Goal: Information Seeking & Learning: Learn about a topic

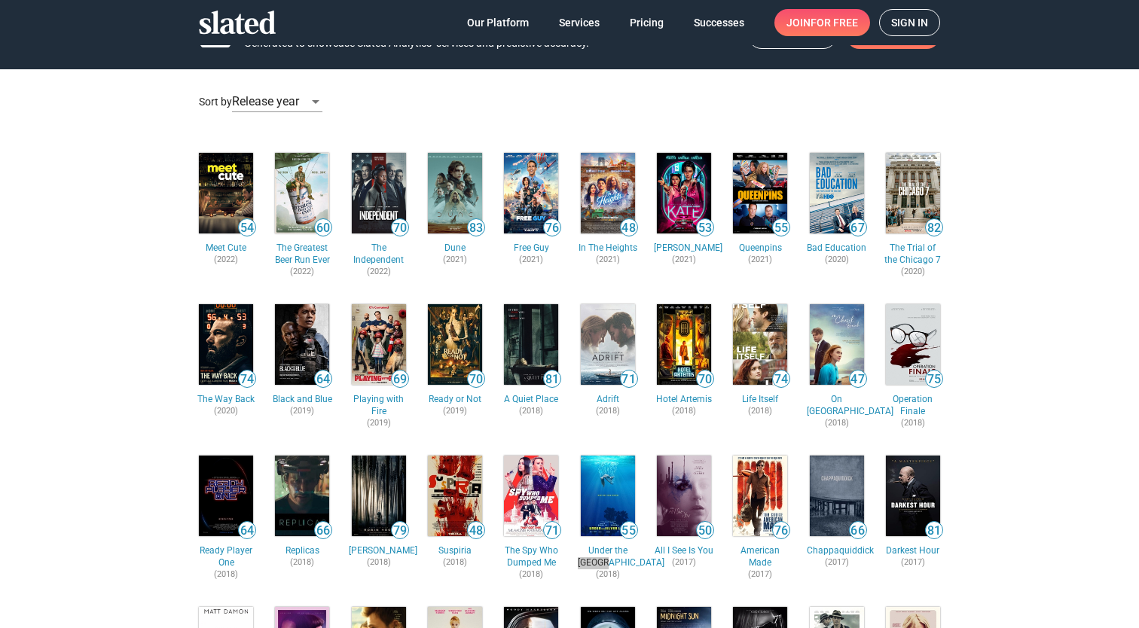
scroll to position [44, 0]
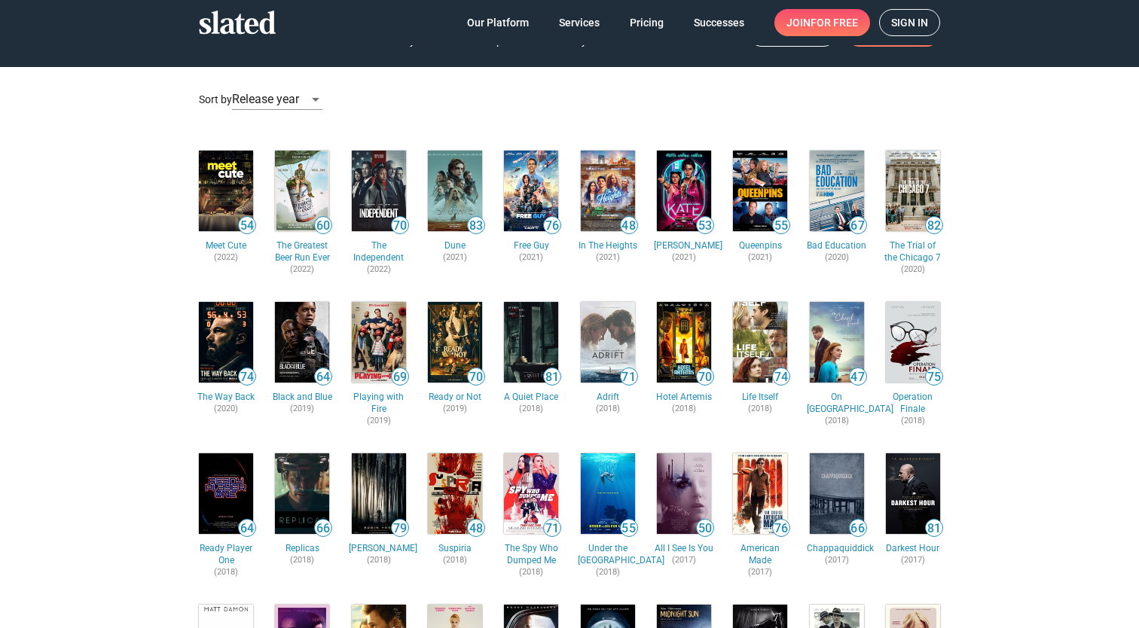
click at [616, 489] on img at bounding box center [608, 493] width 54 height 81
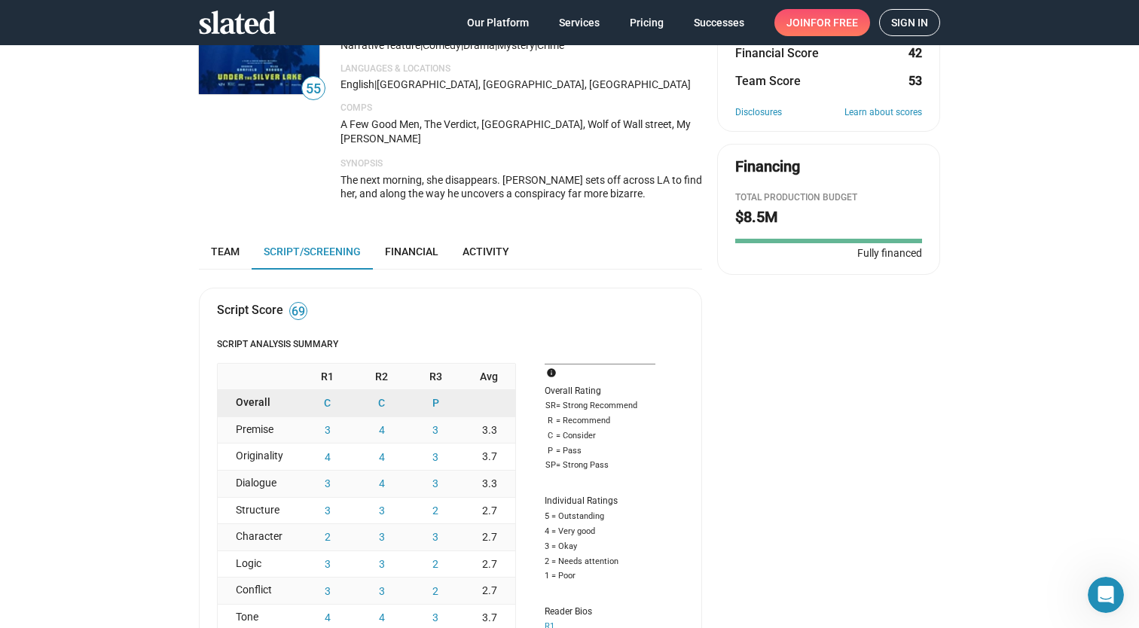
scroll to position [218, 0]
click at [223, 244] on span "Team" at bounding box center [225, 250] width 29 height 12
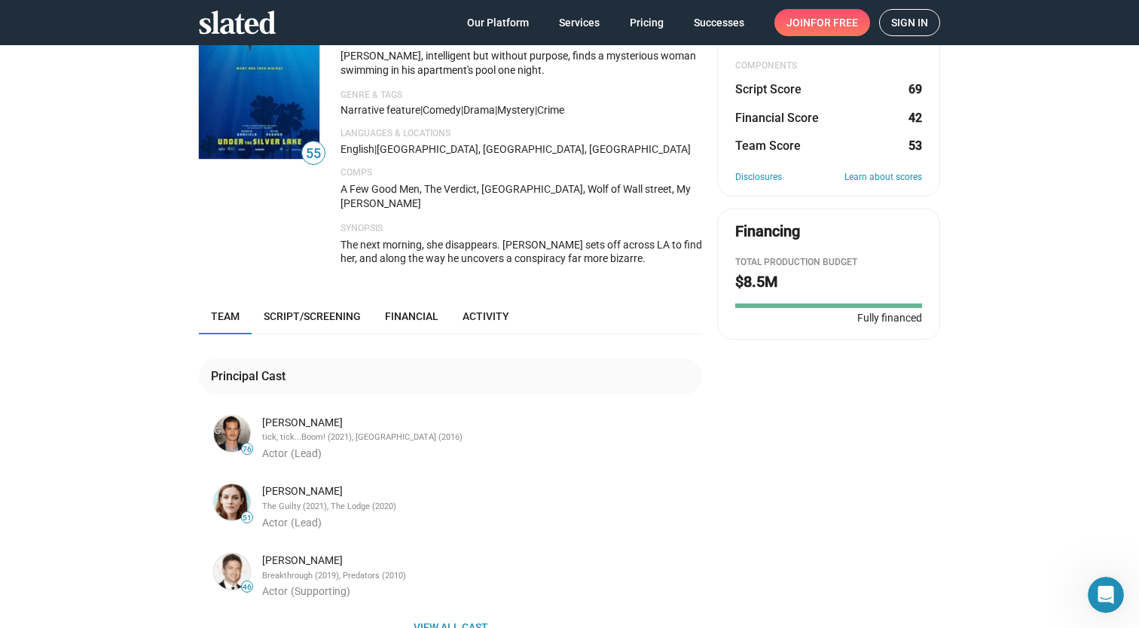
scroll to position [292, 0]
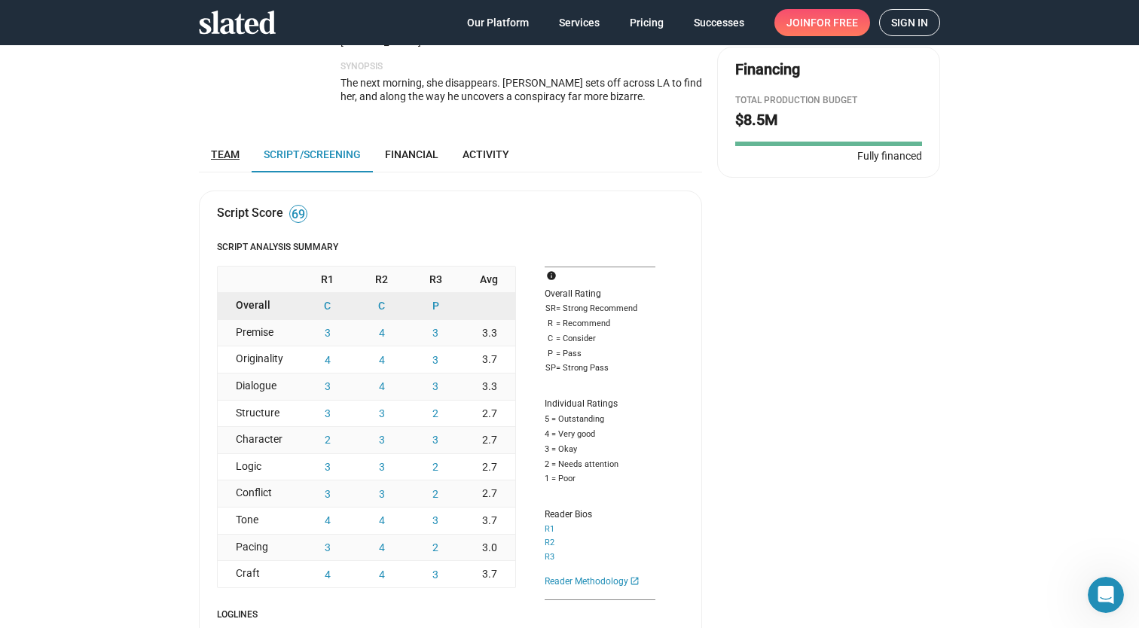
scroll to position [312, 0]
click at [227, 150] on span "Team" at bounding box center [225, 156] width 29 height 12
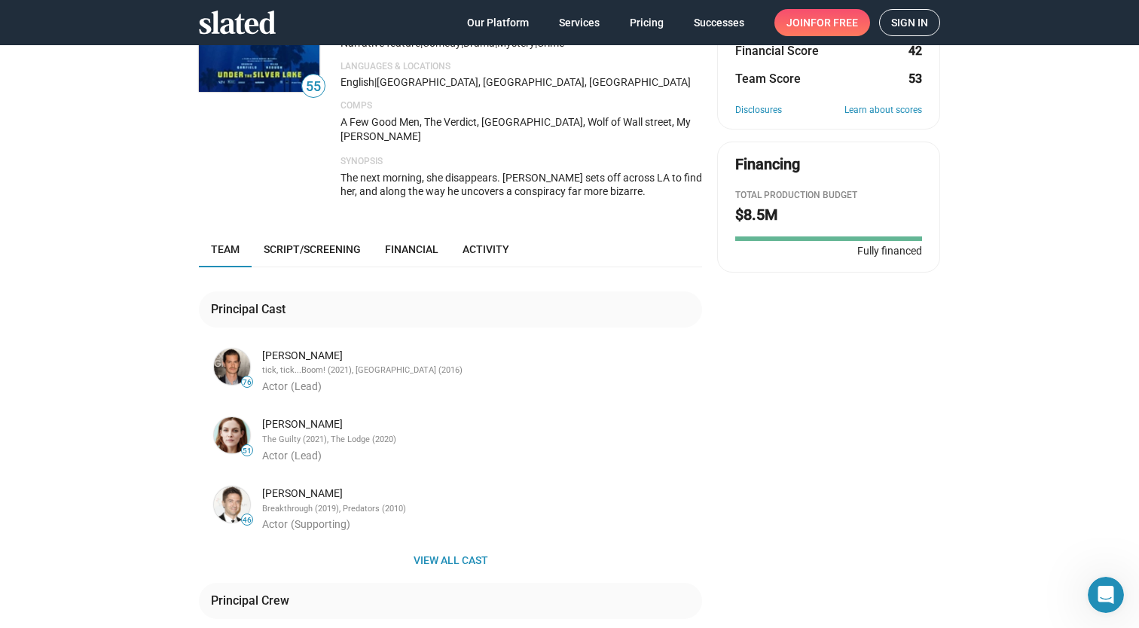
scroll to position [148, 0]
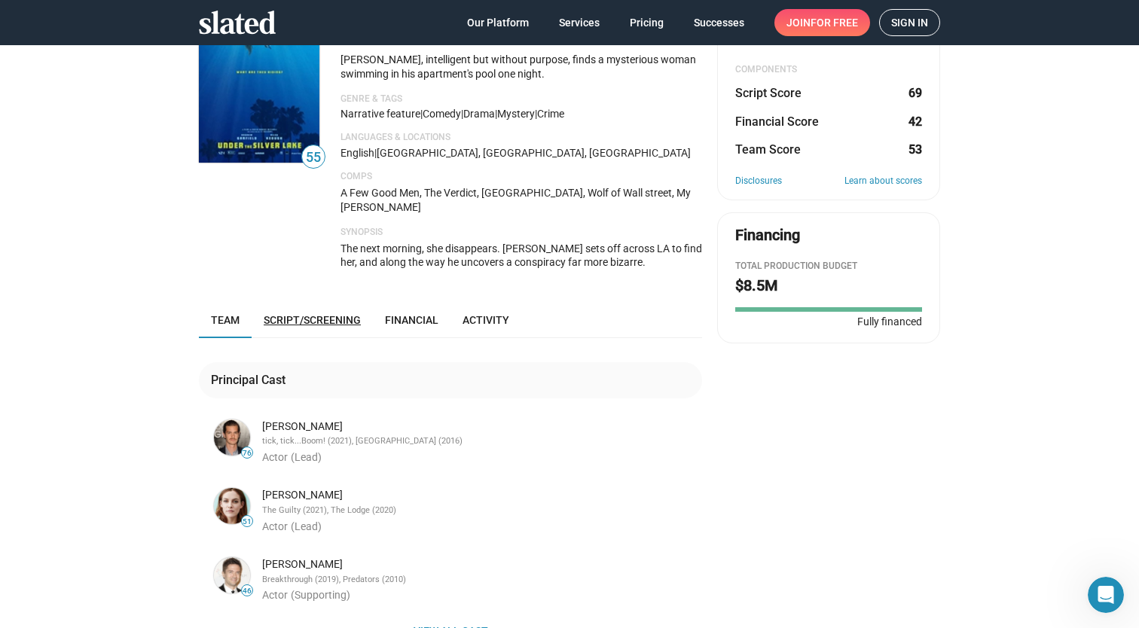
click at [311, 314] on span "Script/Screening" at bounding box center [312, 320] width 97 height 12
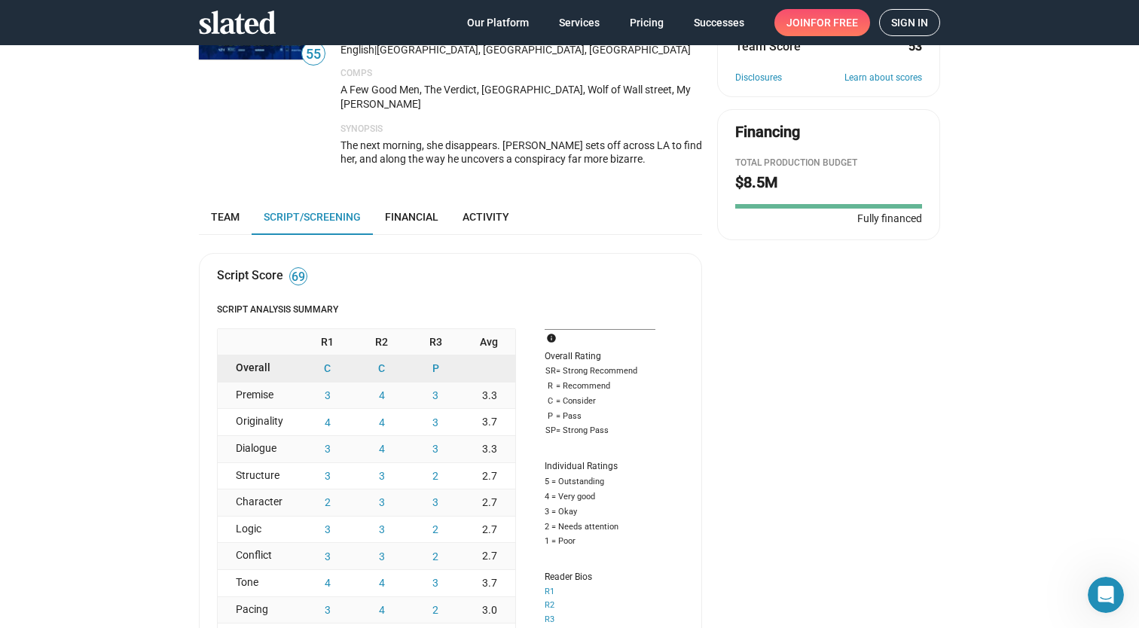
scroll to position [253, 0]
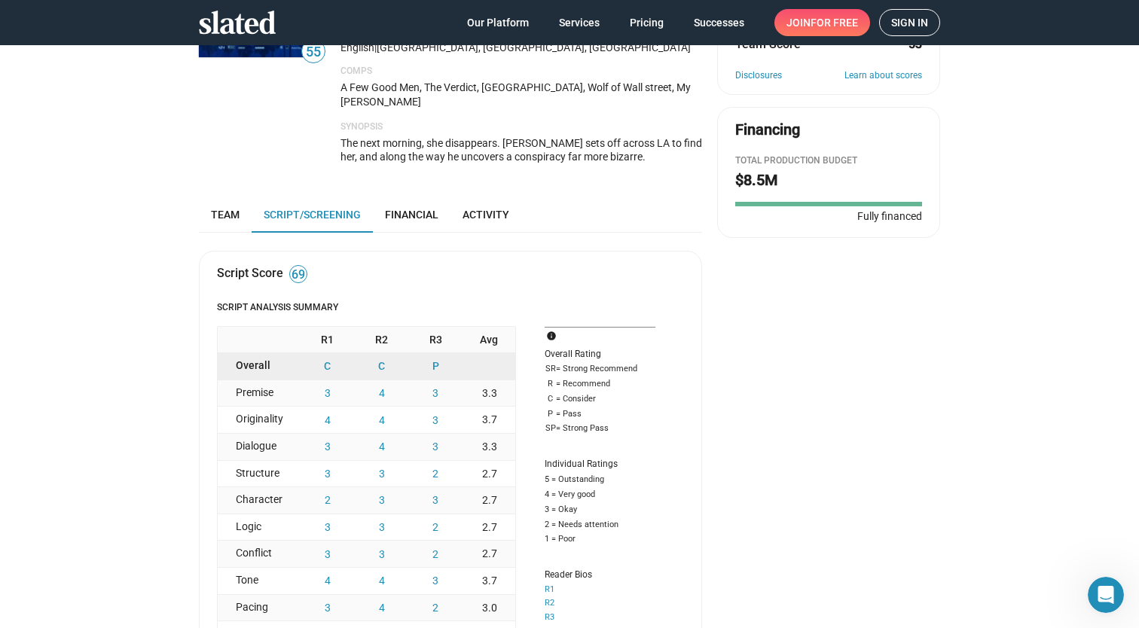
click at [230, 209] on span "Team" at bounding box center [225, 215] width 29 height 12
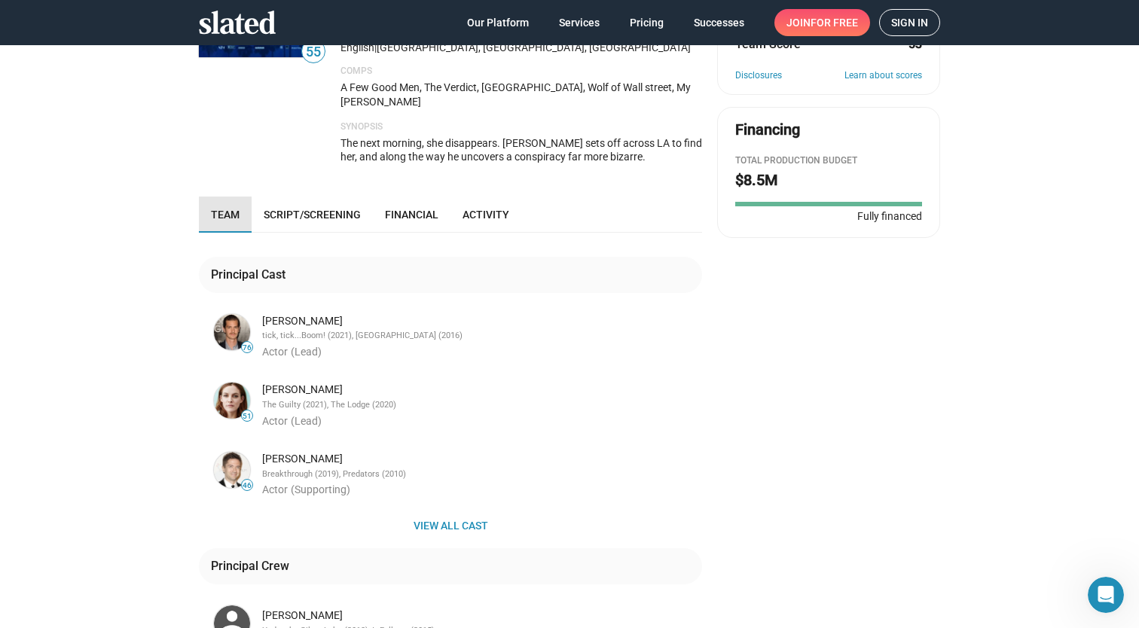
scroll to position [367, 0]
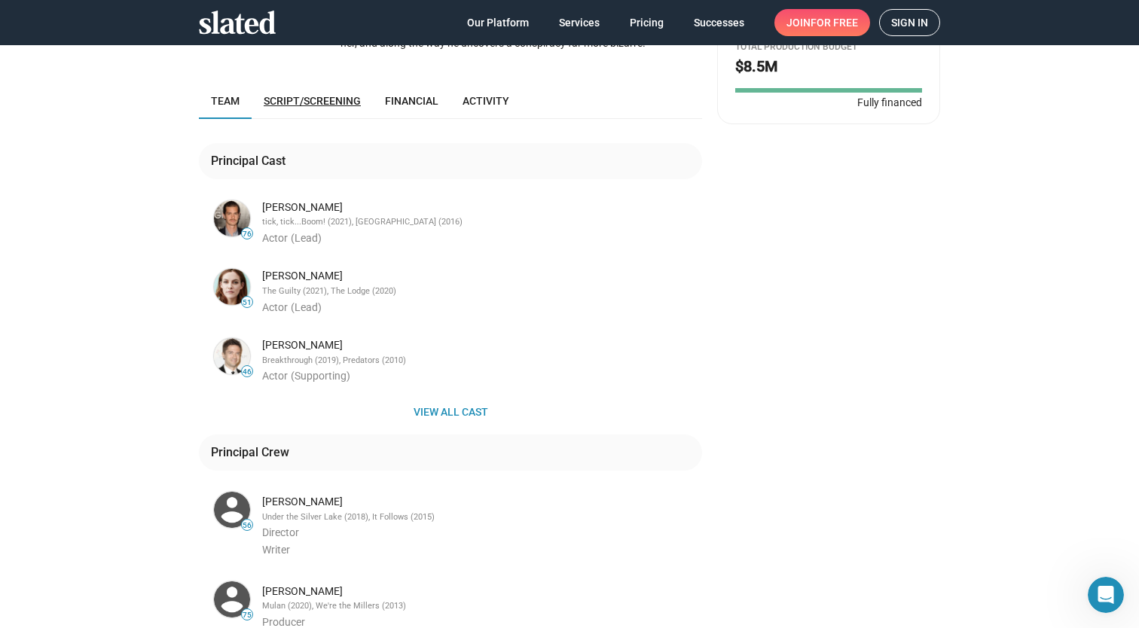
click at [300, 95] on span "Script/Screening" at bounding box center [312, 101] width 97 height 12
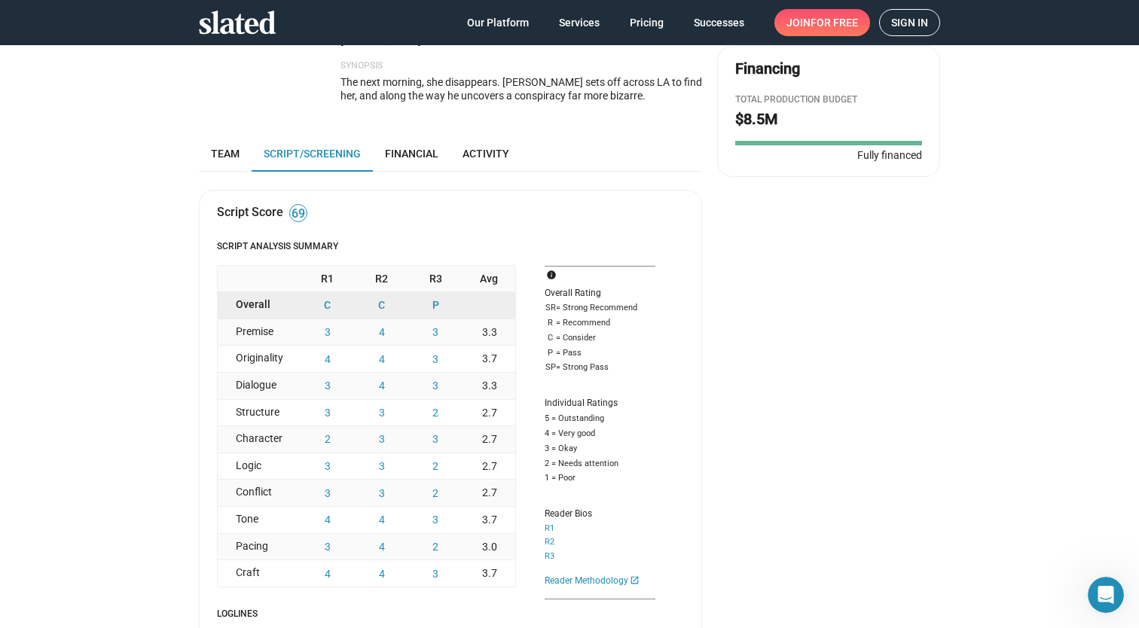
scroll to position [313, 0]
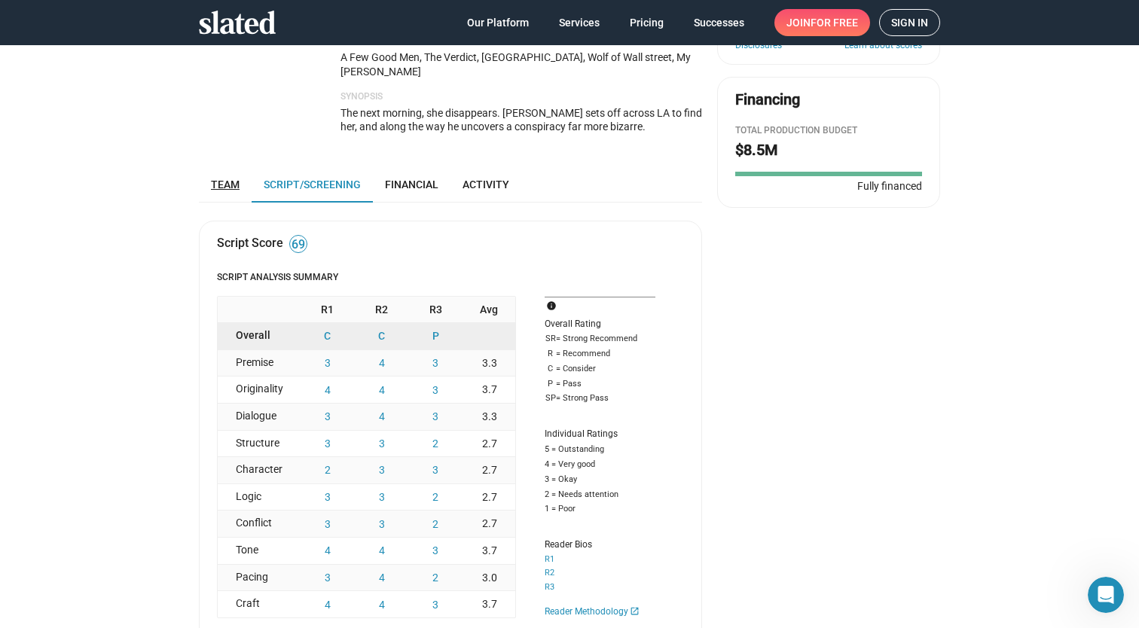
click at [231, 178] on span "Team" at bounding box center [225, 184] width 29 height 12
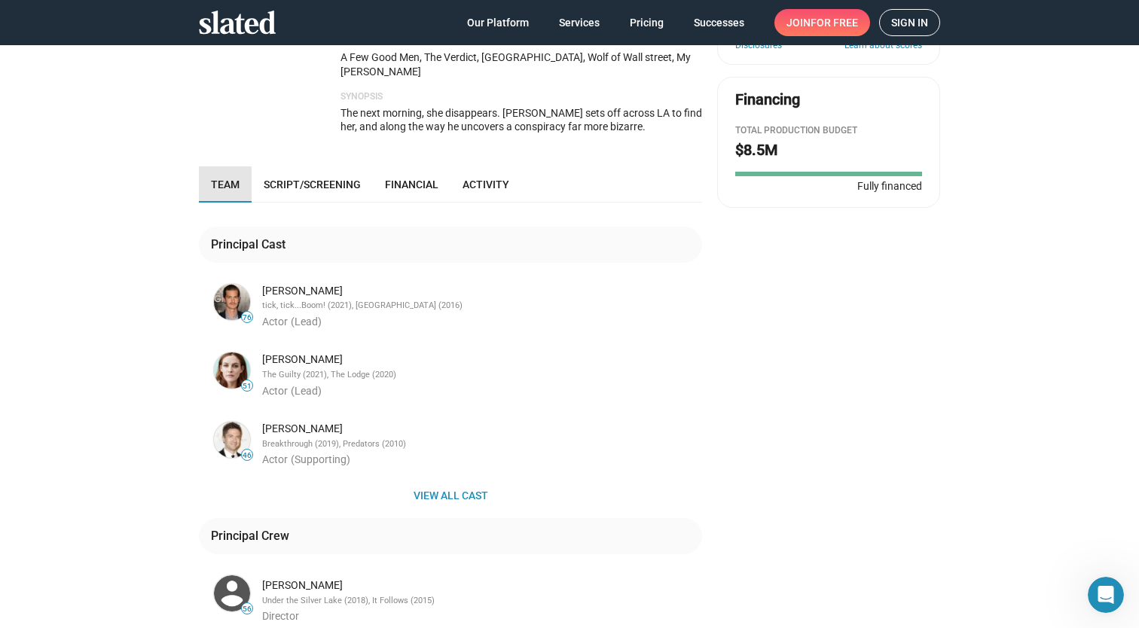
scroll to position [367, 0]
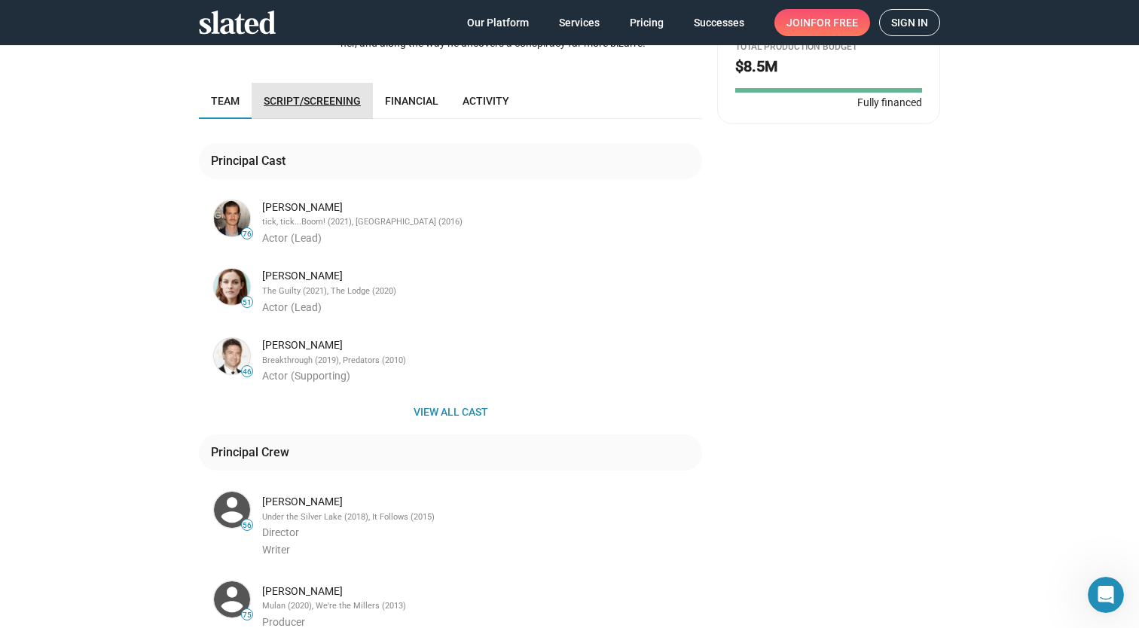
click at [293, 83] on link "Script/Screening" at bounding box center [311, 101] width 121 height 36
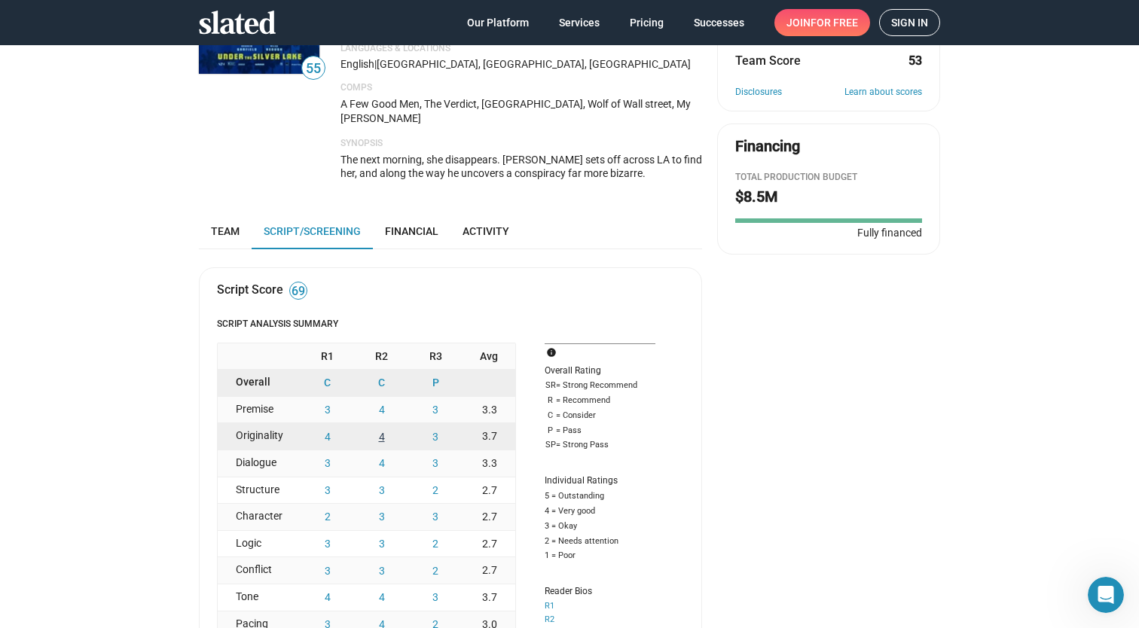
scroll to position [212, 0]
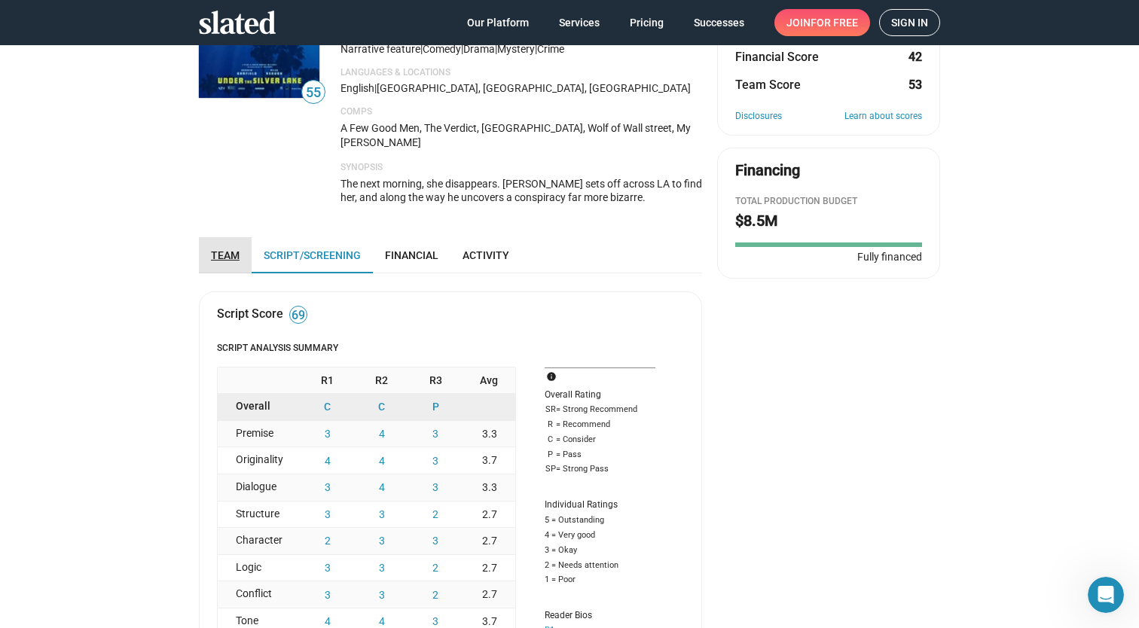
click at [224, 249] on span "Team" at bounding box center [225, 255] width 29 height 12
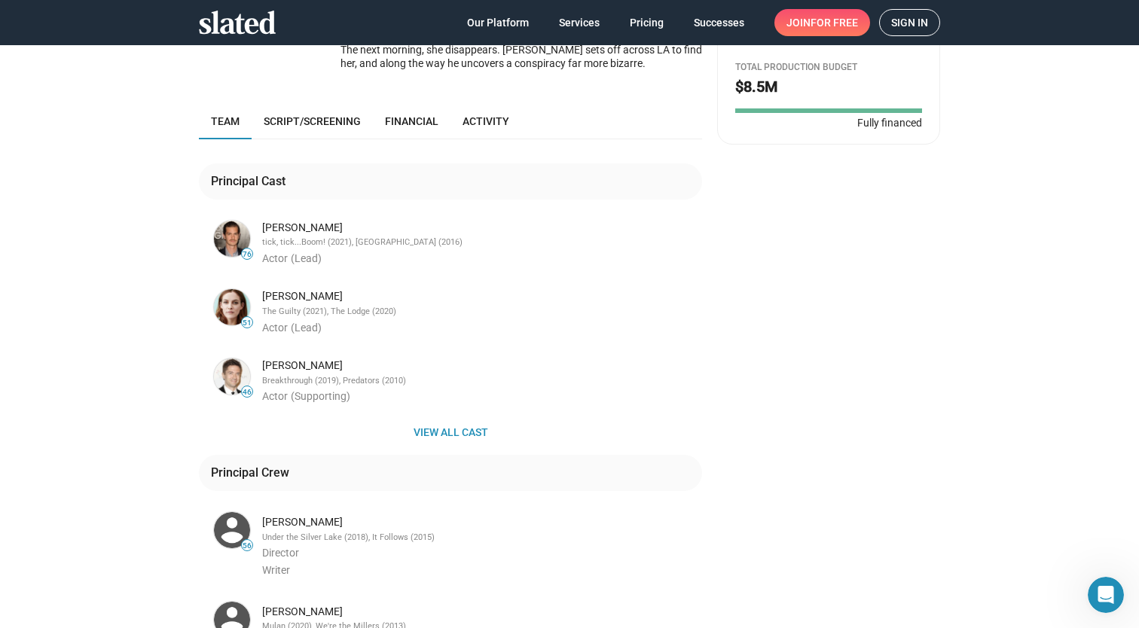
scroll to position [367, 0]
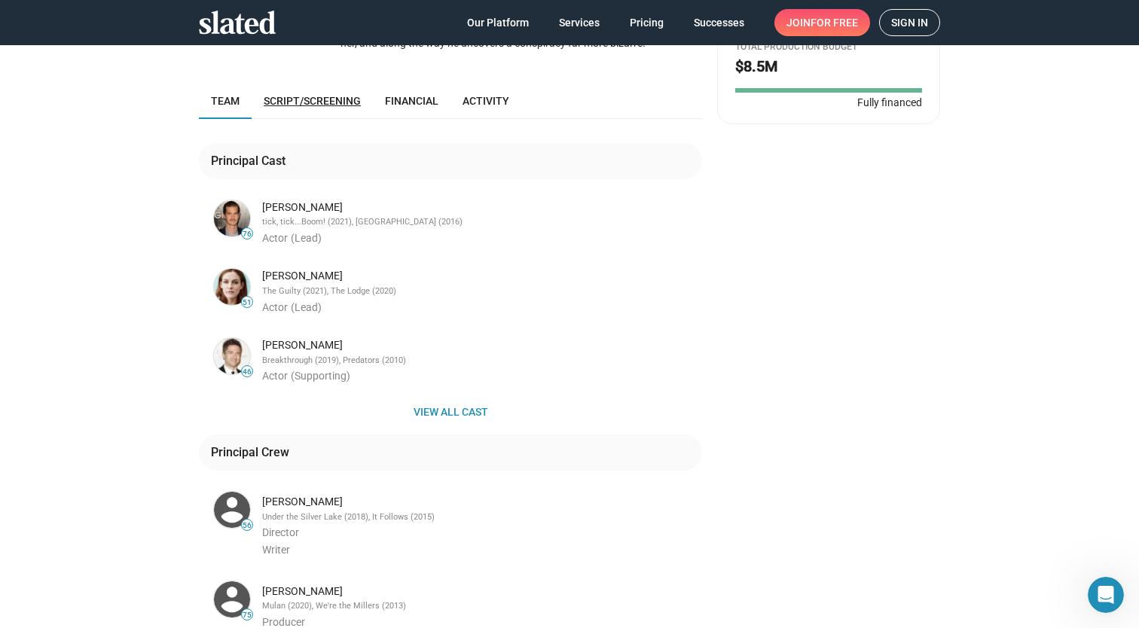
click at [318, 83] on link "Script/Screening" at bounding box center [311, 101] width 121 height 36
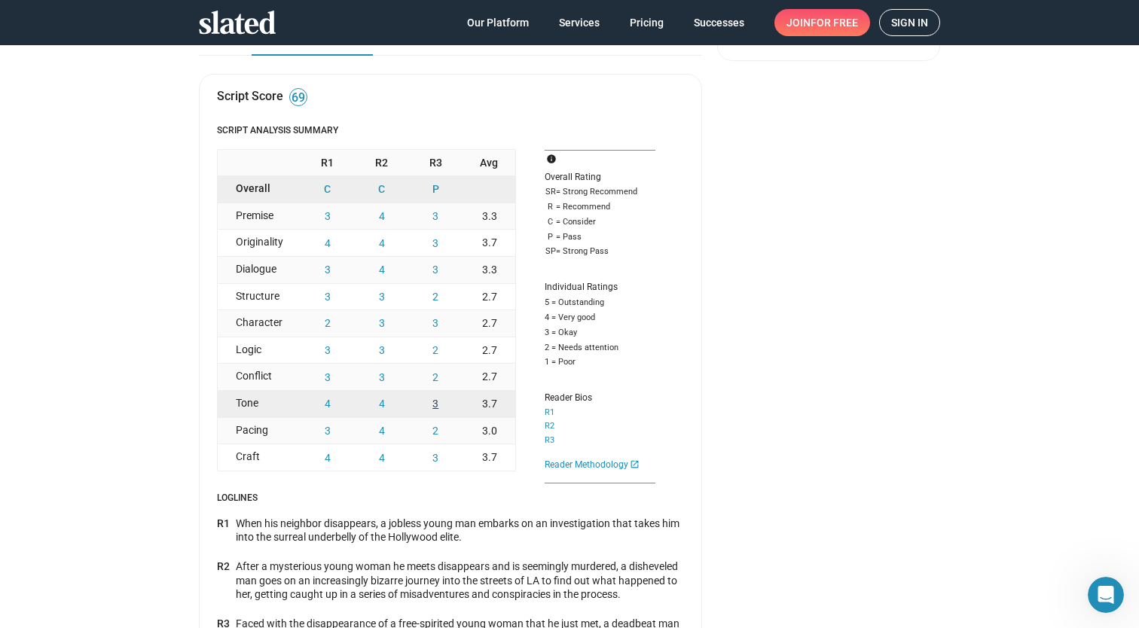
scroll to position [431, 0]
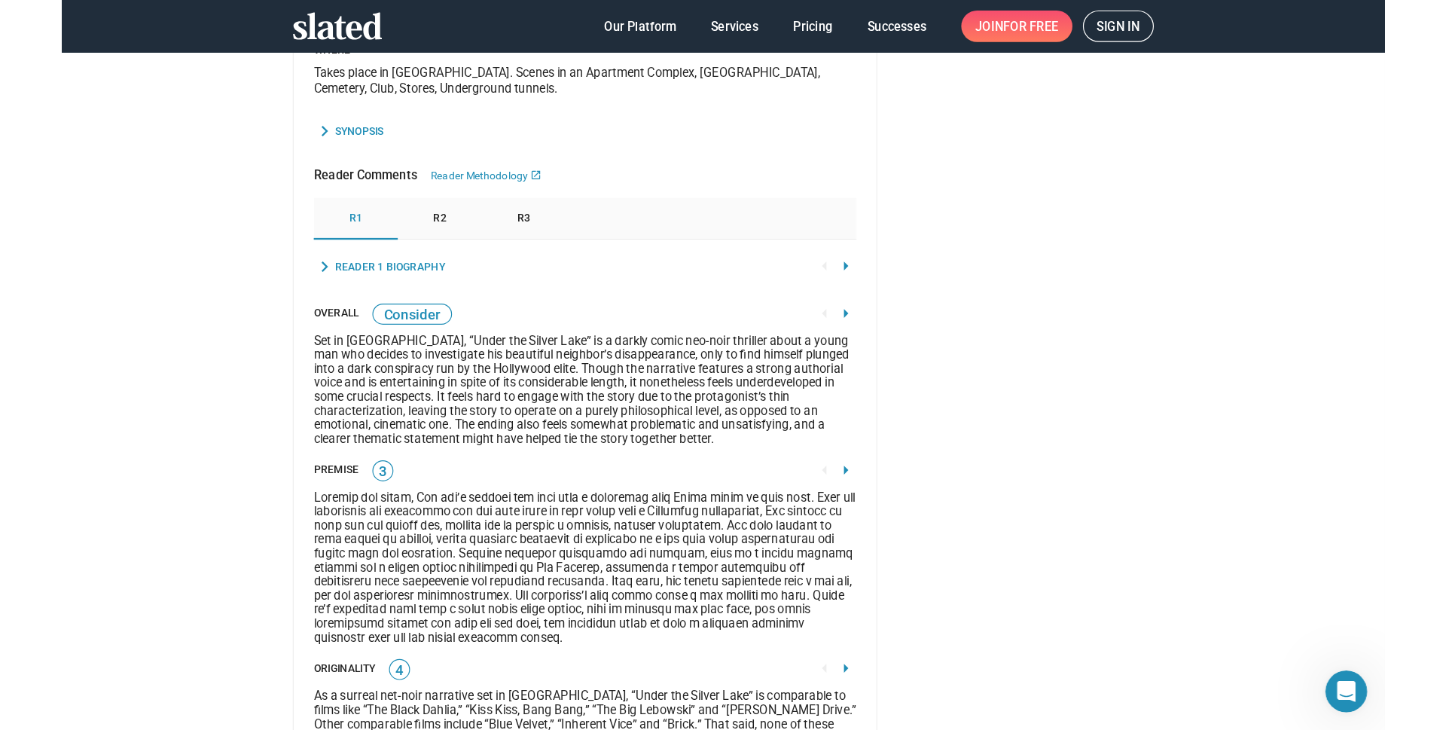
scroll to position [1285, 0]
